Goal: Task Accomplishment & Management: Complete application form

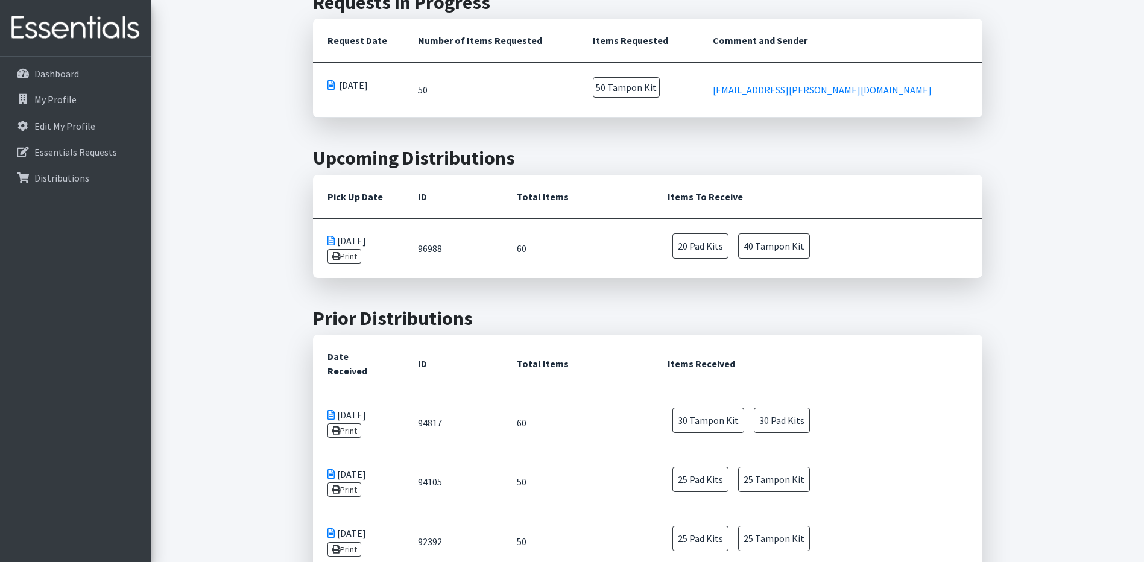
scroll to position [301, 0]
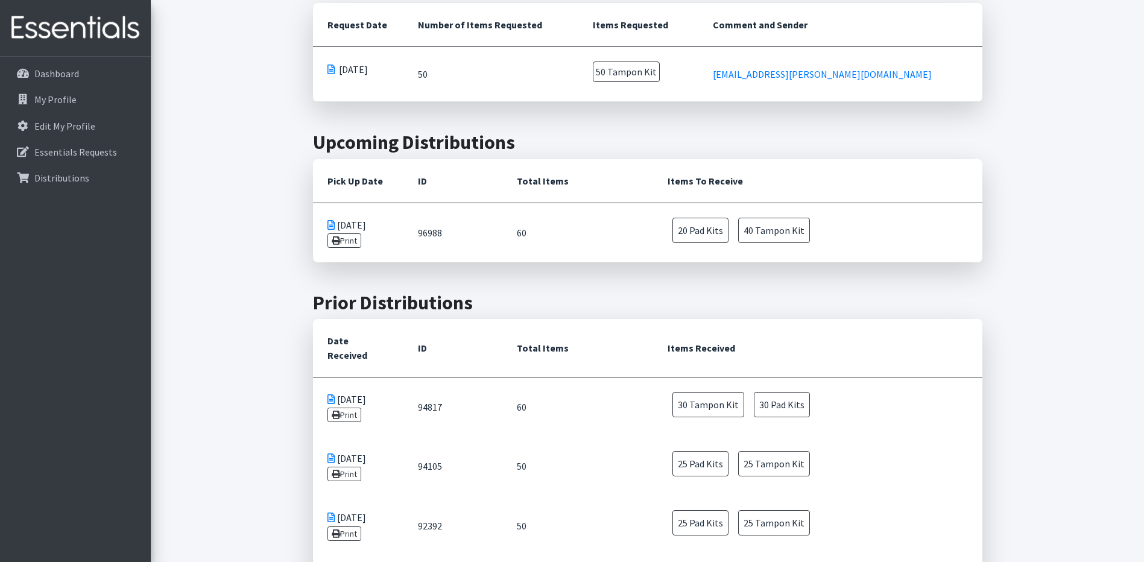
click at [328, 230] on icon at bounding box center [330, 225] width 7 height 10
click at [807, 262] on td "20 Pad Kits 40 Tampon Kit" at bounding box center [817, 232] width 329 height 59
click at [681, 243] on span "20 Pad Kits" at bounding box center [700, 230] width 56 height 25
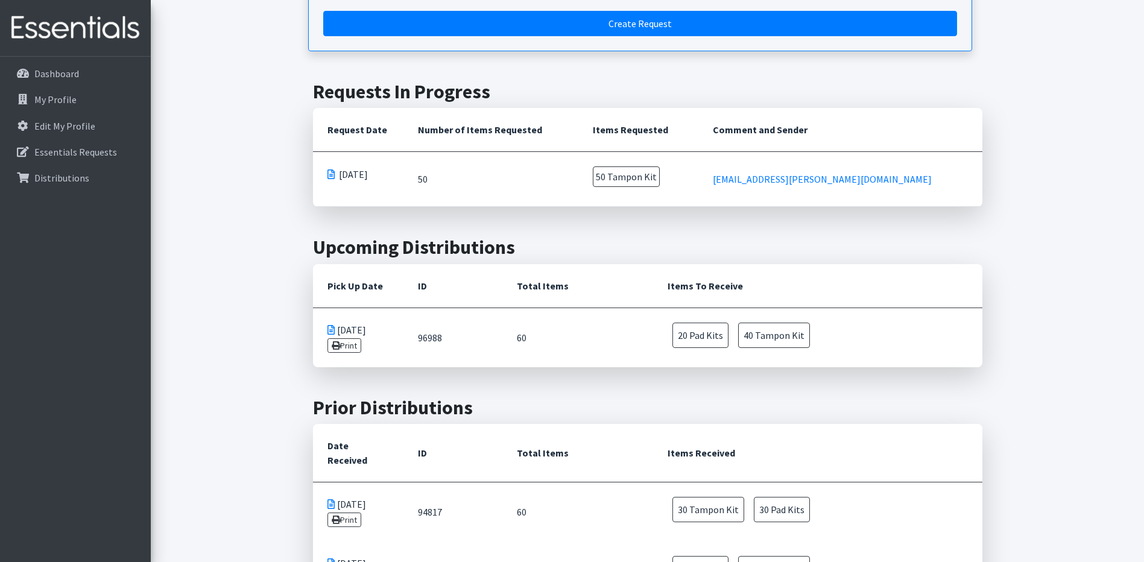
scroll to position [181, 0]
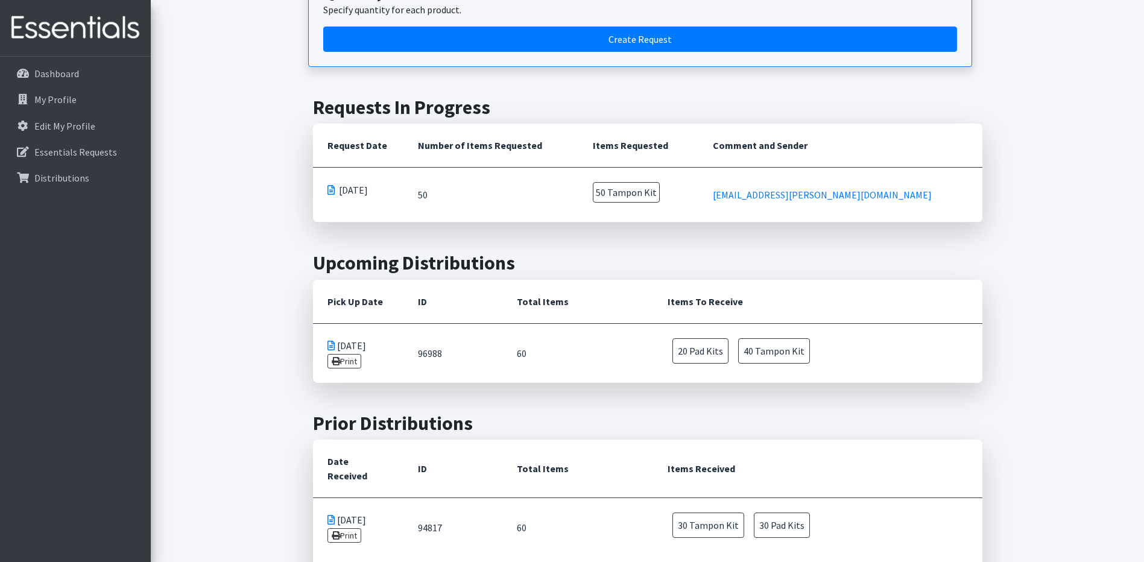
click at [328, 195] on span at bounding box center [330, 190] width 7 height 10
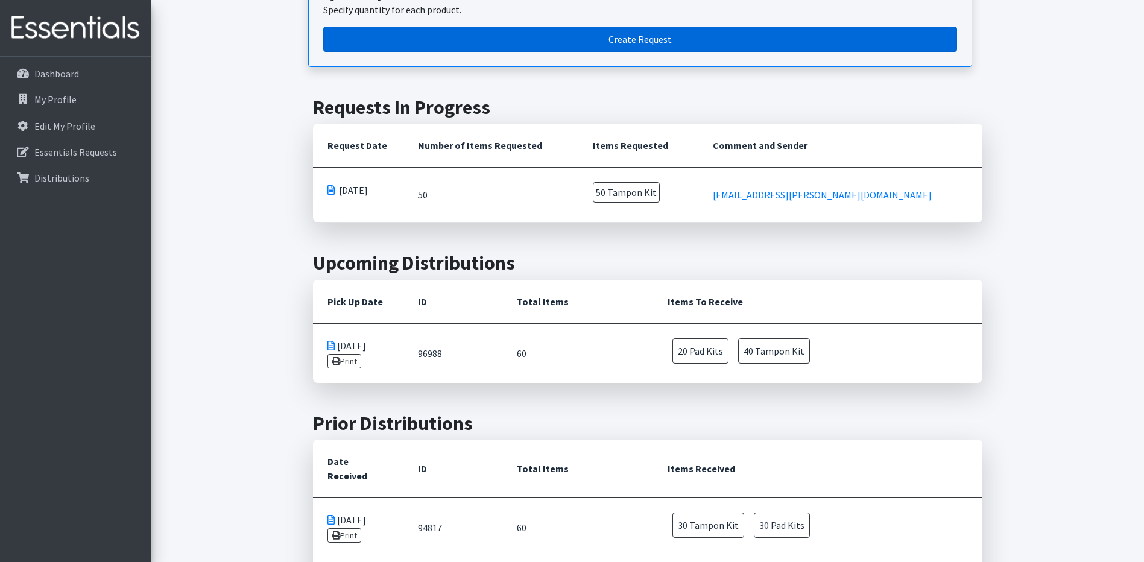
click at [666, 52] on link "Create Request" at bounding box center [640, 39] width 634 height 25
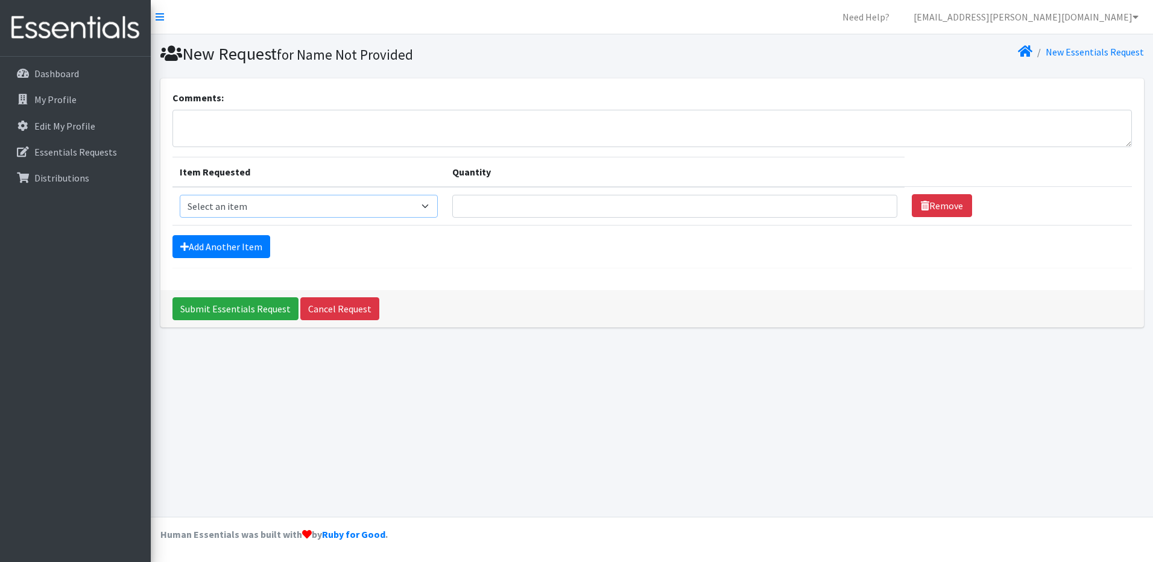
click at [408, 207] on select "Select an item Pad Kits Tampon Kit" at bounding box center [309, 206] width 258 height 23
select select "12262"
click at [180, 195] on select "Select an item Pad Kits Tampon Kit" at bounding box center [309, 206] width 258 height 23
click at [568, 209] on input "Quantity" at bounding box center [674, 206] width 445 height 23
type input "30"
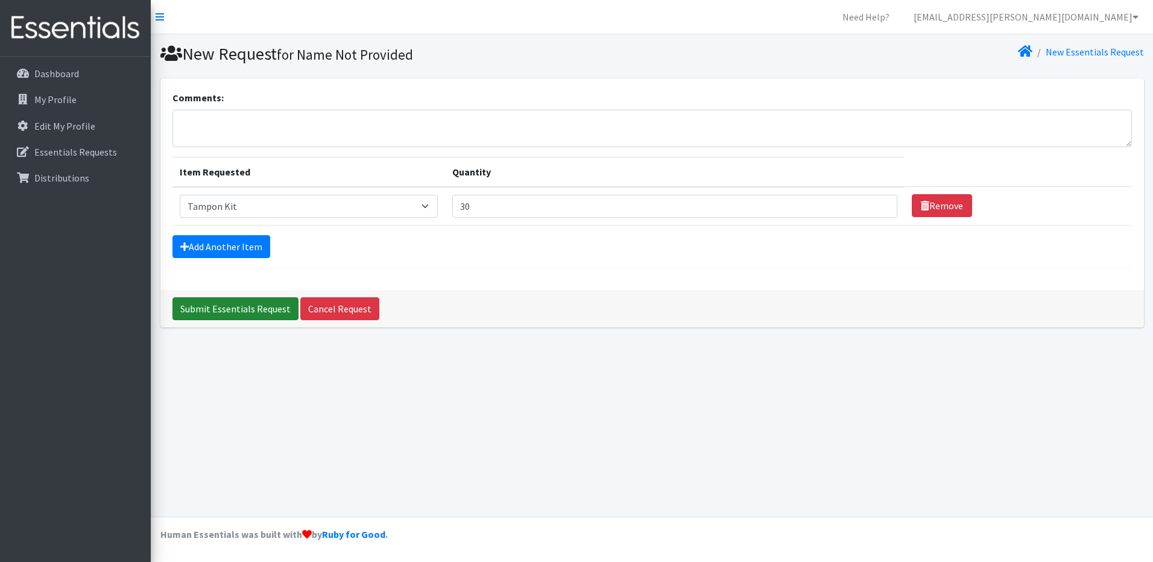
click at [270, 310] on input "Submit Essentials Request" at bounding box center [235, 308] width 126 height 23
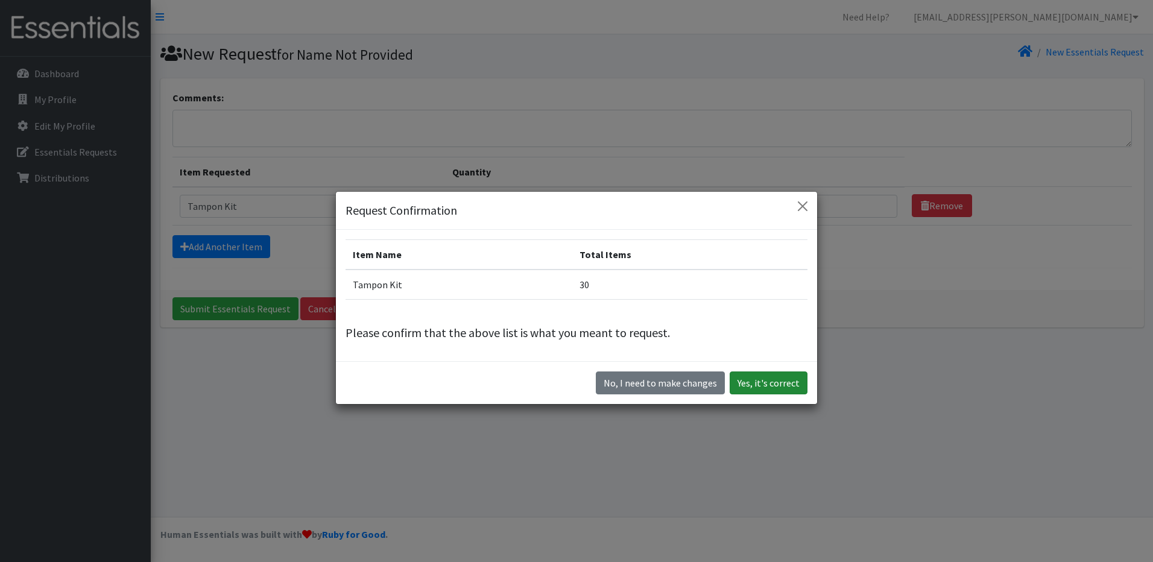
click at [751, 380] on button "Yes, it's correct" at bounding box center [769, 382] width 78 height 23
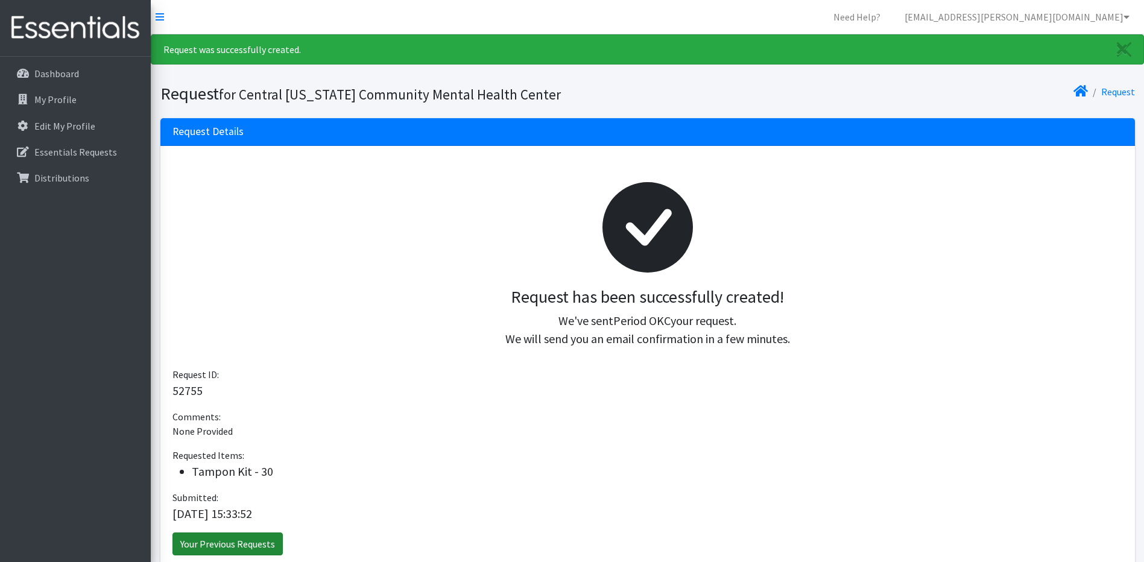
click at [233, 546] on link "Your Previous Requests" at bounding box center [227, 543] width 110 height 23
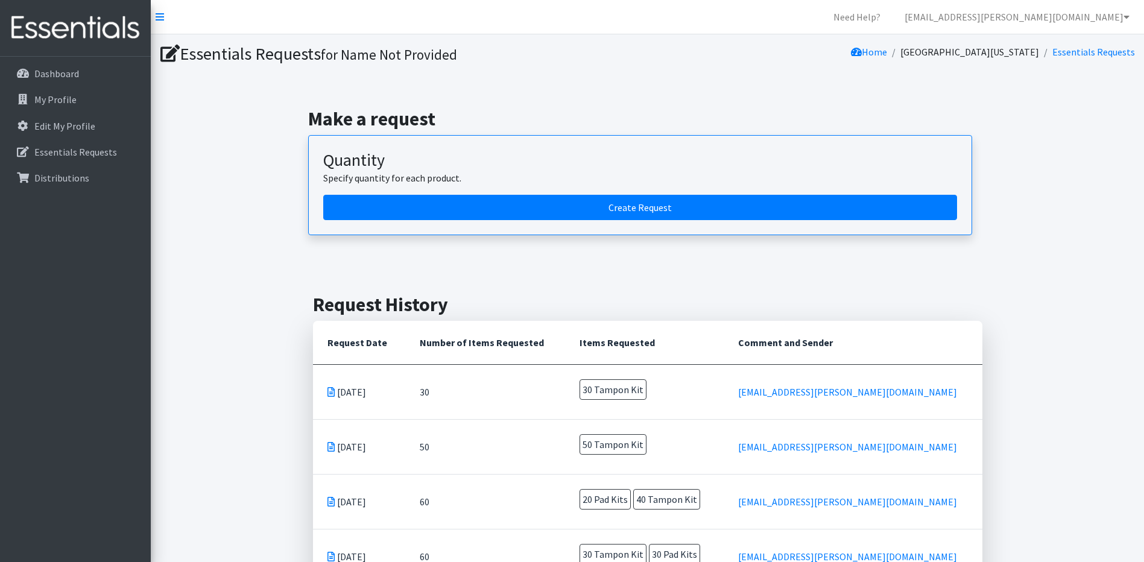
click at [329, 447] on icon at bounding box center [330, 447] width 7 height 10
click at [449, 446] on td "50" at bounding box center [485, 446] width 160 height 55
click at [500, 448] on td "50" at bounding box center [485, 446] width 160 height 55
click at [646, 387] on span "30 Tampon Kit" at bounding box center [612, 389] width 67 height 20
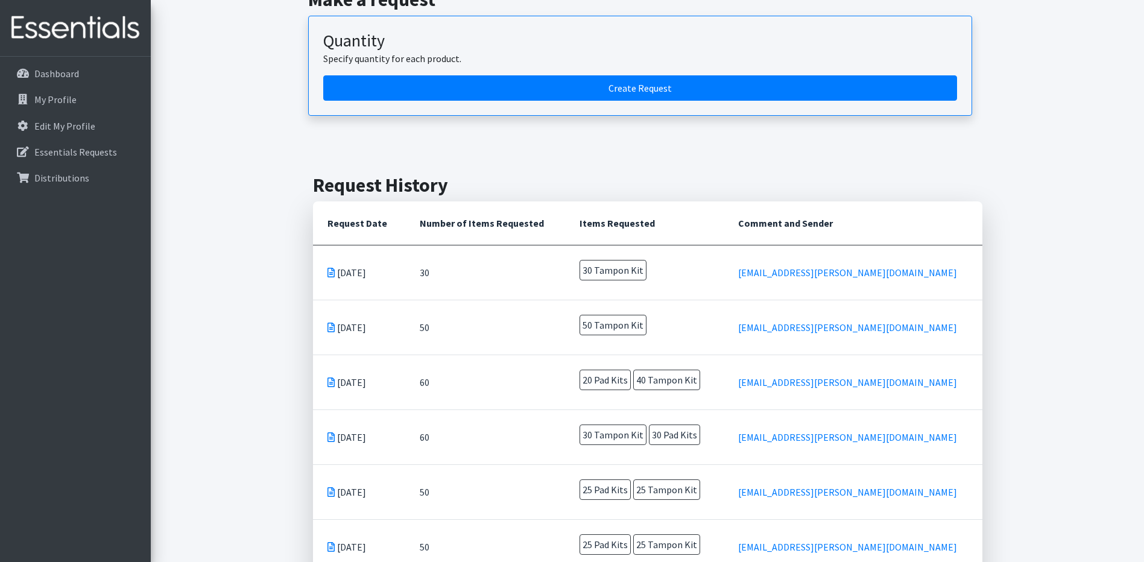
scroll to position [121, 0]
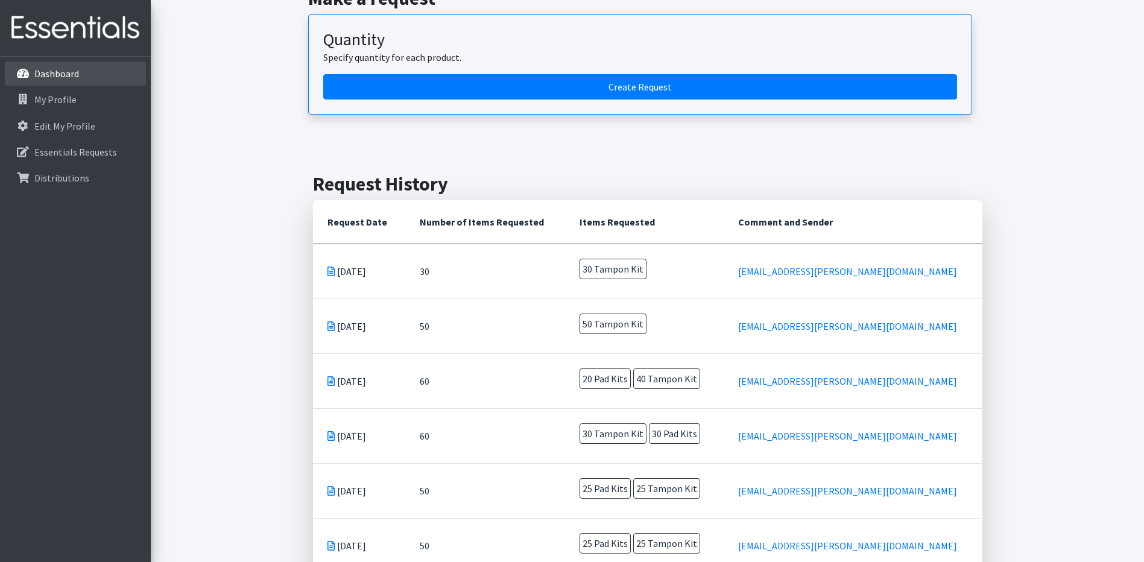
click at [68, 77] on p "Dashboard" at bounding box center [56, 74] width 45 height 12
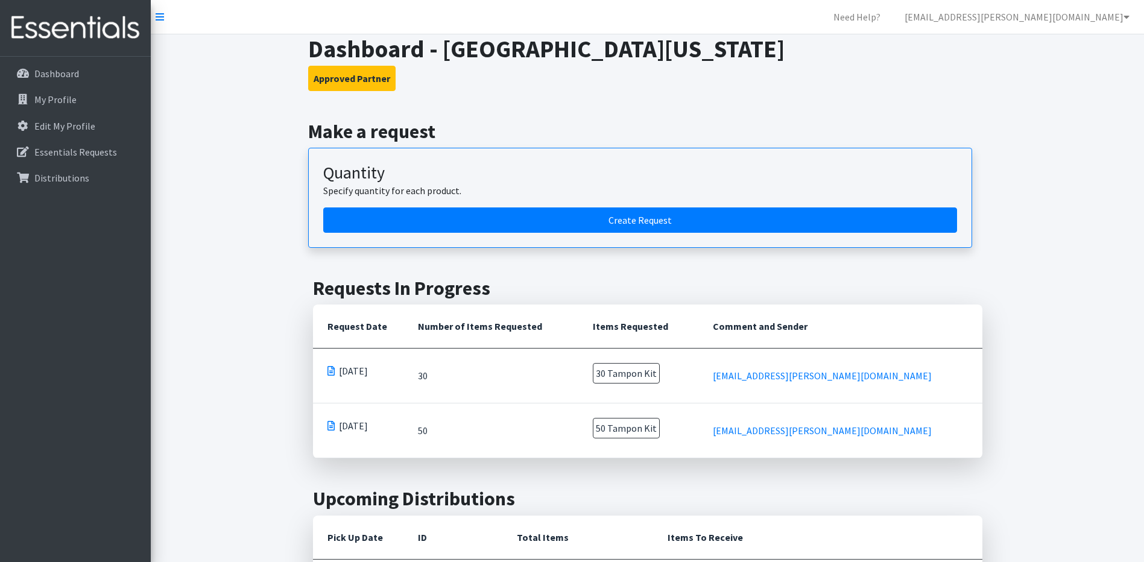
click at [421, 458] on td "50" at bounding box center [490, 430] width 175 height 55
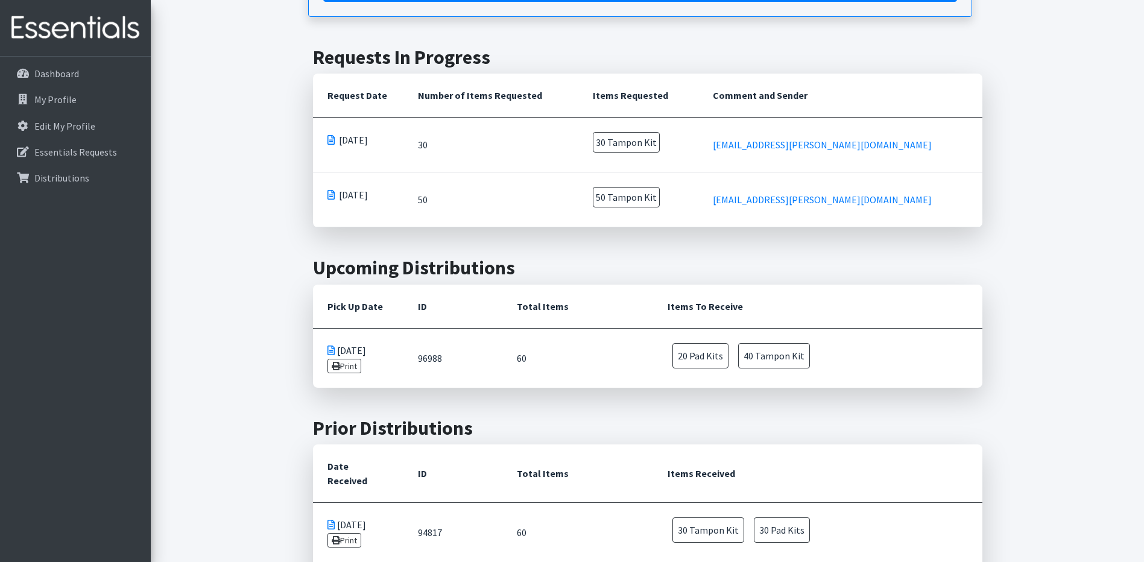
scroll to position [241, 0]
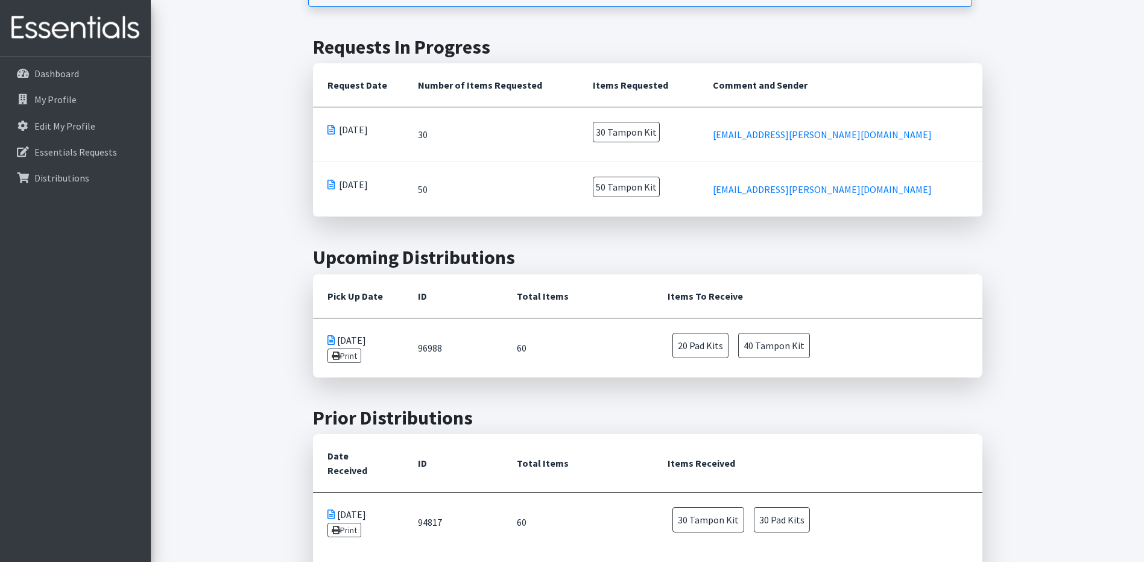
click at [329, 189] on span at bounding box center [330, 185] width 7 height 10
